Goal: Check status: Check status

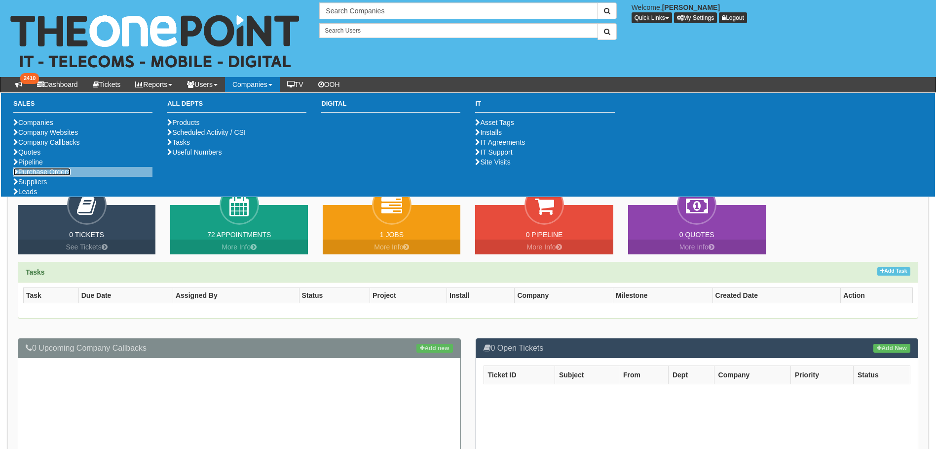
click at [45, 176] on link "Purchase Orders" at bounding box center [41, 172] width 57 height 8
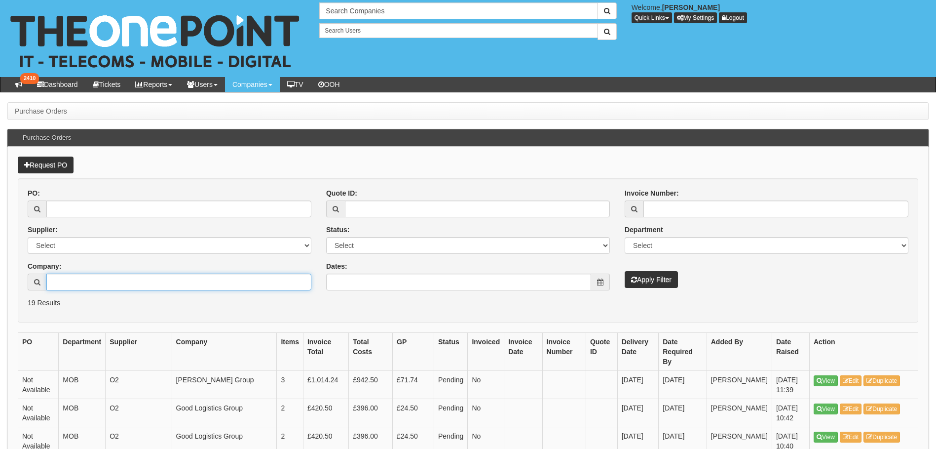
click at [55, 279] on input "Company:" at bounding box center [178, 281] width 265 height 17
type input "x"
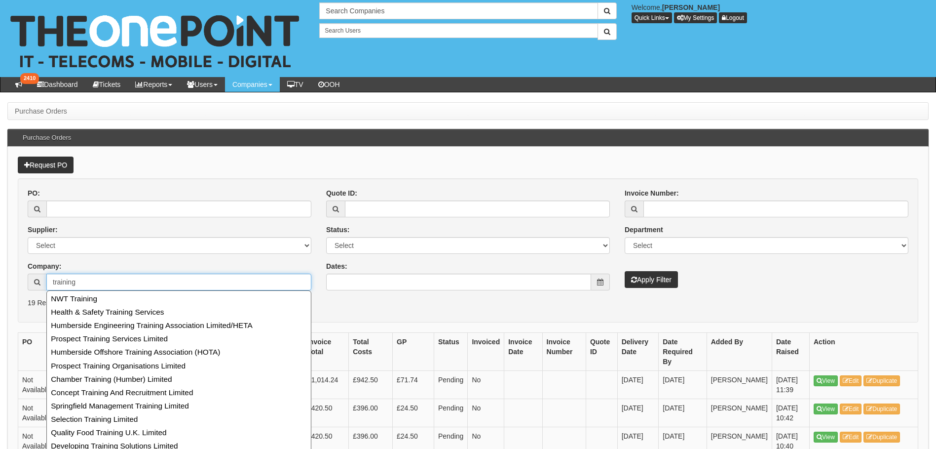
type input "training"
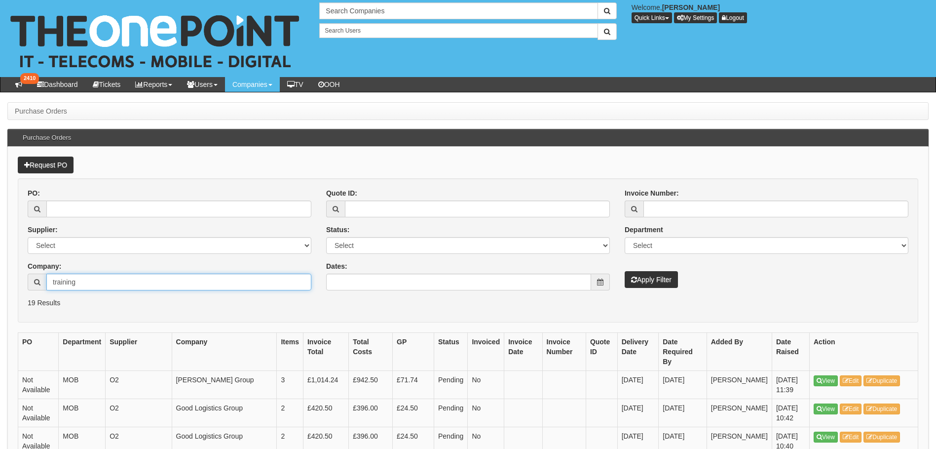
drag, startPoint x: 76, startPoint y: 282, endPoint x: -2, endPoint y: 286, distance: 77.6
click at [136, 211] on input "PO:" at bounding box center [178, 208] width 265 height 17
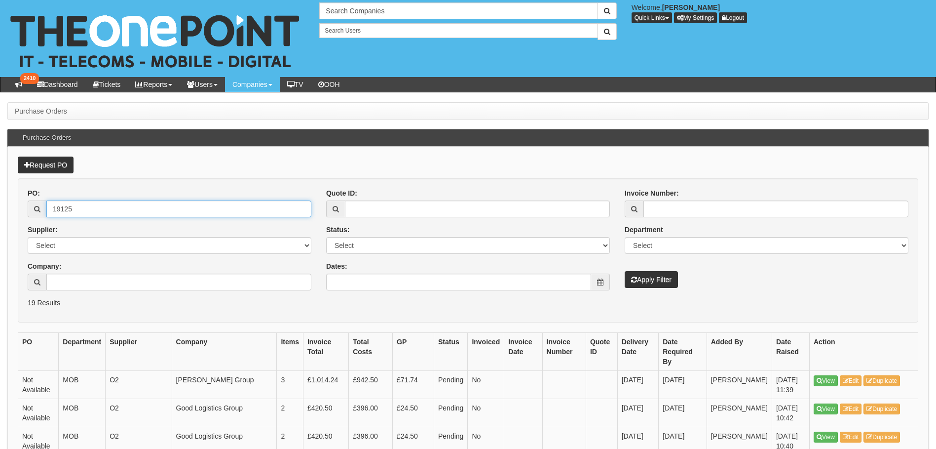
type input "19125"
click at [625, 271] on button "Apply Filter" at bounding box center [651, 279] width 53 height 17
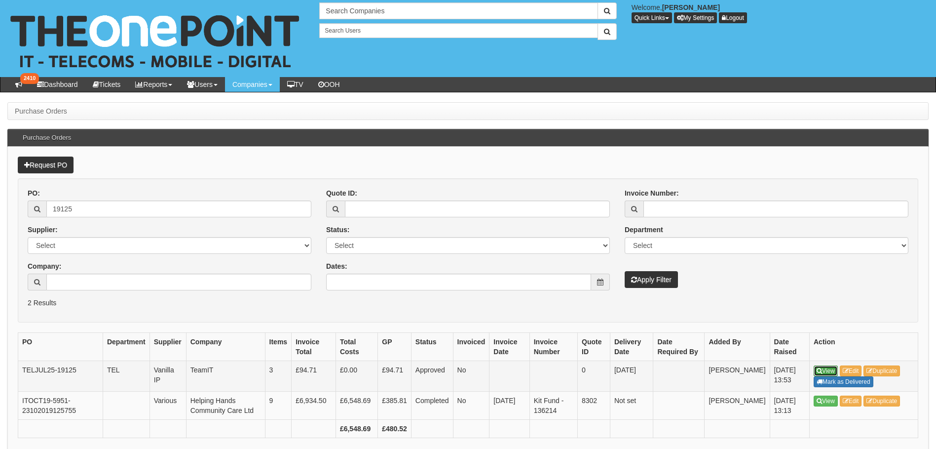
click at [822, 368] on link "View" at bounding box center [826, 370] width 24 height 11
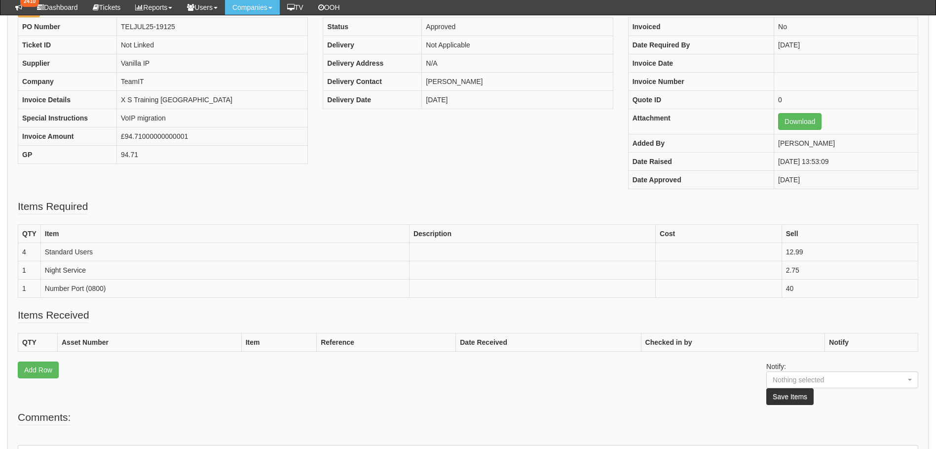
scroll to position [148, 0]
